Goal: Check status

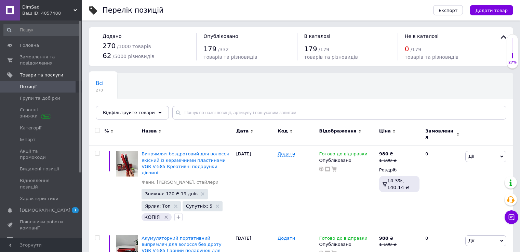
click at [57, 60] on span "Замовлення та повідомлення" at bounding box center [41, 60] width 43 height 12
